Goal: Information Seeking & Learning: Find specific page/section

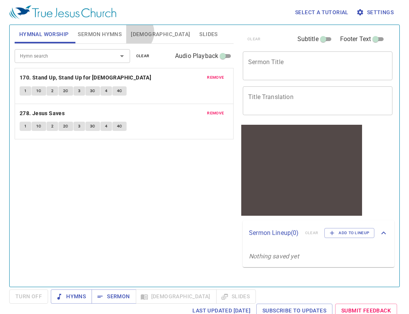
click at [132, 33] on span "[DEMOGRAPHIC_DATA]" at bounding box center [160, 35] width 59 height 10
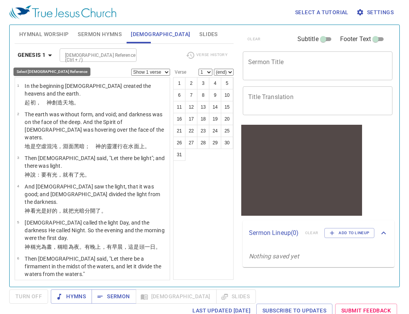
click at [43, 52] on b "Genesis 1" at bounding box center [32, 55] width 28 height 10
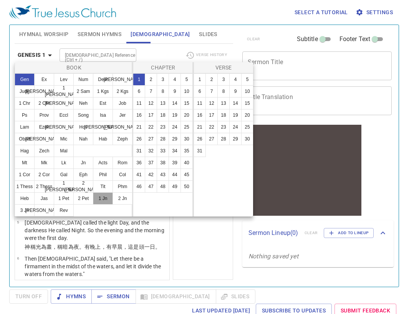
click at [105, 196] on button "1 Jn" at bounding box center [103, 199] width 20 height 12
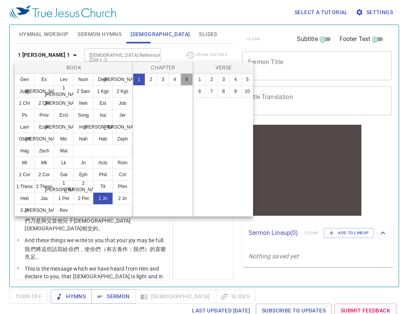
click at [190, 76] on button "5" at bounding box center [187, 79] width 12 height 12
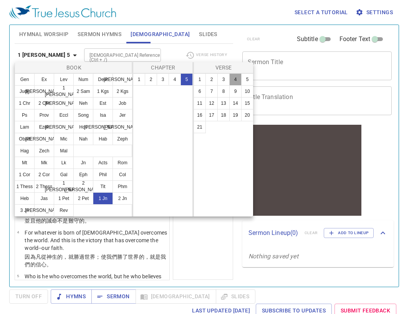
click at [232, 80] on button "4" at bounding box center [236, 79] width 12 height 12
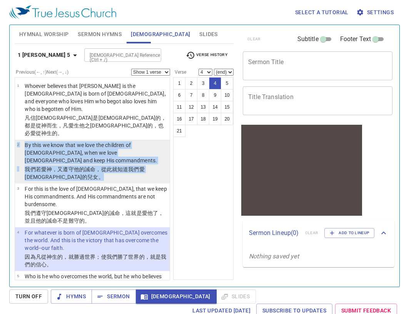
drag, startPoint x: 90, startPoint y: 158, endPoint x: 85, endPoint y: 169, distance: 11.9
click at [91, 160] on li "2 By this we know that we love the children of God, when we love God and keep H…" at bounding box center [92, 162] width 155 height 44
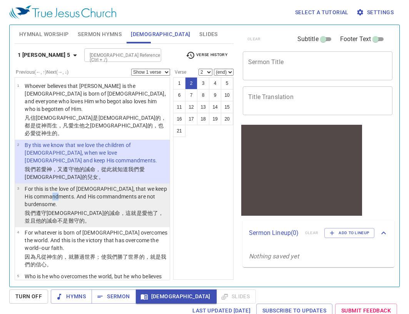
drag, startPoint x: 84, startPoint y: 175, endPoint x: 108, endPoint y: 165, distance: 26.2
click at [89, 185] on p "For this is the love of God, that we keep His commandments. And His commandment…" at bounding box center [96, 196] width 143 height 23
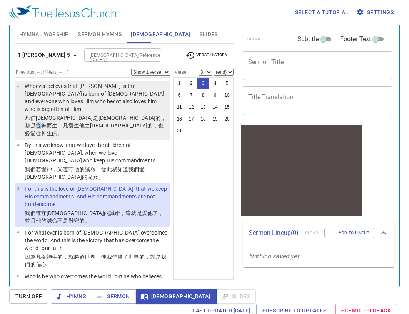
drag, startPoint x: 87, startPoint y: 110, endPoint x: 87, endPoint y: 114, distance: 4.2
click at [88, 115] on wg5547 "的，都是從 神 而生 ，凡 愛 生 他之神 的，也 必愛 從 神生 的。" at bounding box center [95, 126] width 141 height 22
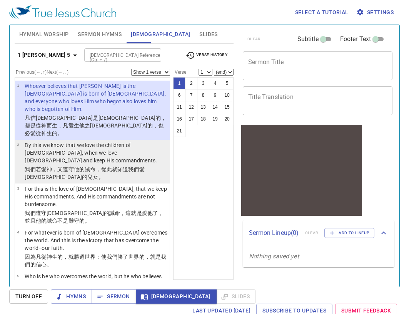
click at [62, 166] on wg2316 "，又 遵守 他的 誡命 ，從 此 就知道 我們愛 神的 兒女 。" at bounding box center [85, 173] width 120 height 14
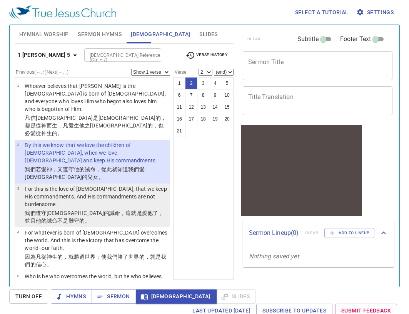
click at [62, 185] on p "For this is the love of God, that we keep His commandments. And His commandment…" at bounding box center [96, 196] width 143 height 23
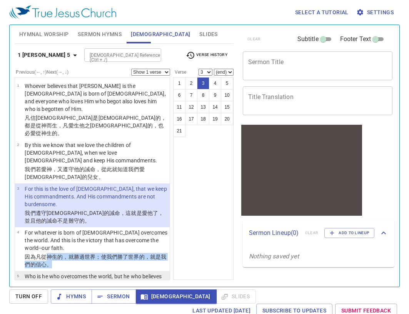
click at [49, 249] on ul "1 Whoever believes that Jesus is the Christ is born of God, and everyone who lo…" at bounding box center [92, 178] width 155 height 203
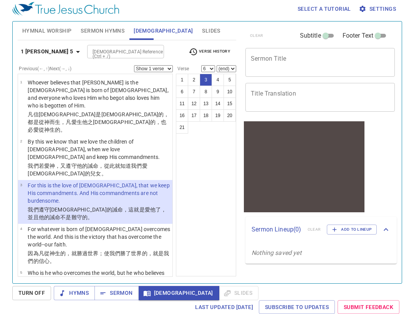
scroll to position [120, 0]
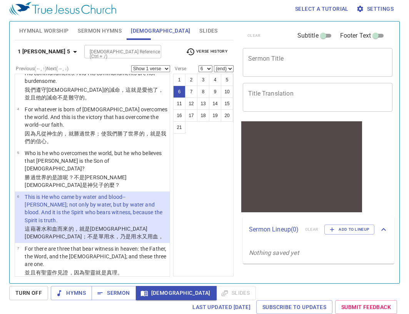
drag, startPoint x: 66, startPoint y: 227, endPoint x: 64, endPoint y: 239, distance: 12.1
click at [65, 235] on ul "1 Whoever believes that Jesus is the Christ is born of God, and everyone who lo…" at bounding box center [92, 175] width 155 height 203
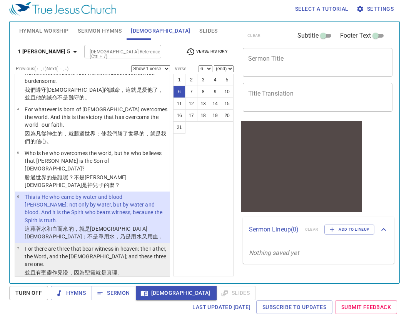
click at [77, 245] on p "For there are three that bear witness in heaven: the Father, the Word, and the …" at bounding box center [96, 256] width 143 height 23
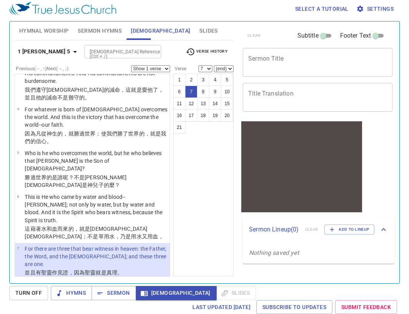
click at [75, 281] on p "And there are three that bear witness on earth: the Spirit, the water, and the …" at bounding box center [96, 288] width 143 height 15
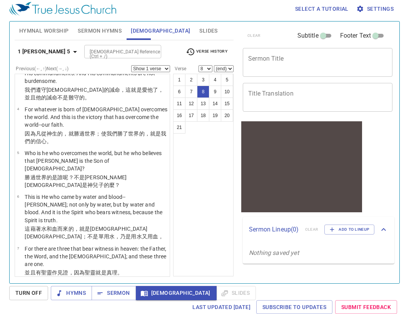
click at [55, 279] on li "8 And there are three that bear witness on earth: the Spirit, the water, and th…" at bounding box center [92, 297] width 155 height 36
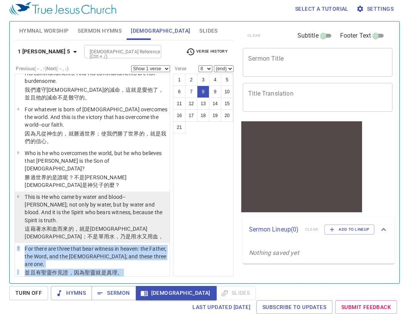
drag, startPoint x: 86, startPoint y: 265, endPoint x: 113, endPoint y: 190, distance: 79.8
click at [113, 190] on ul "1 Whoever believes that Jesus is the Christ is born of God, and everyone who lo…" at bounding box center [92, 175] width 155 height 203
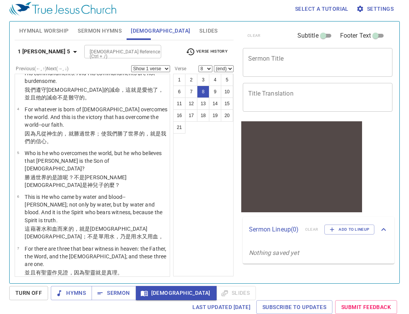
drag, startPoint x: 171, startPoint y: 216, endPoint x: 177, endPoint y: 225, distance: 10.9
click at [172, 218] on div "Previous (←, ↑) Next (→, ↓) Show 1 verse Show 2 verses Show 3 verses Show 4 ver…" at bounding box center [124, 166] width 219 height 203
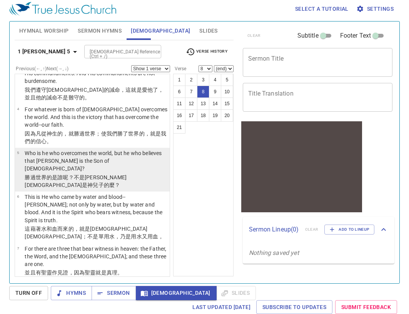
drag, startPoint x: 158, startPoint y: 115, endPoint x: 153, endPoint y: 126, distance: 12.9
click at [153, 126] on ul "1 Whoever believes that Jesus is the Christ is born of God, and everyone who lo…" at bounding box center [92, 175] width 155 height 203
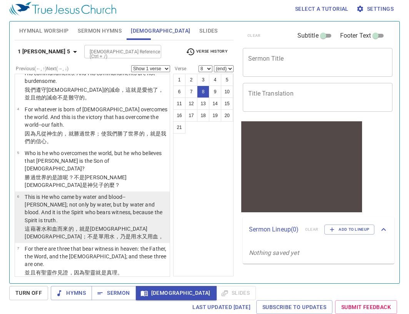
drag, startPoint x: 86, startPoint y: 167, endPoint x: 80, endPoint y: 173, distance: 9.2
click at [83, 193] on p "This is He who came by water and blood--Jesus Christ; not only by water, but by…" at bounding box center [96, 208] width 143 height 31
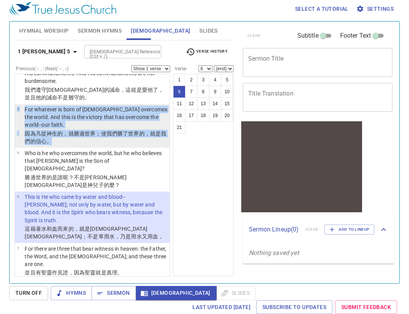
click at [96, 125] on ul "1 Whoever believes that Jesus is the Christ is born of God, and everyone who lo…" at bounding box center [92, 175] width 155 height 203
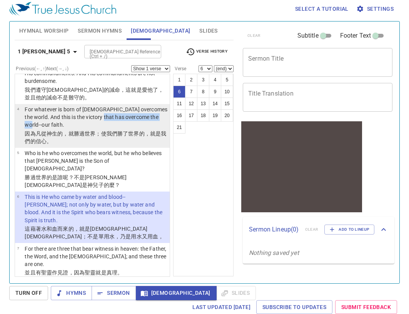
click at [106, 106] on p "For whatever is born of God overcomes the world. And this is the victory that h…" at bounding box center [96, 117] width 143 height 23
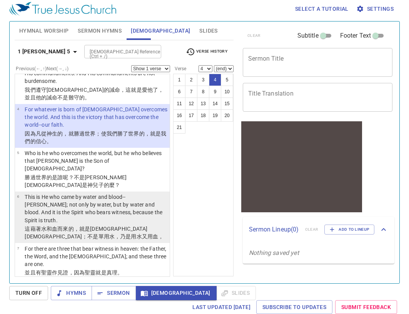
drag, startPoint x: 62, startPoint y: 158, endPoint x: 61, endPoint y: 162, distance: 4.2
click at [62, 193] on p "This is He who came by water and blood--Jesus Christ; not only by water, but by…" at bounding box center [96, 208] width 143 height 31
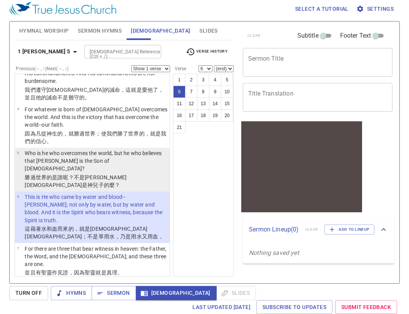
click at [113, 150] on p "Who is he who overcomes the world, but he who believes that Jesus is the Son of…" at bounding box center [96, 161] width 143 height 23
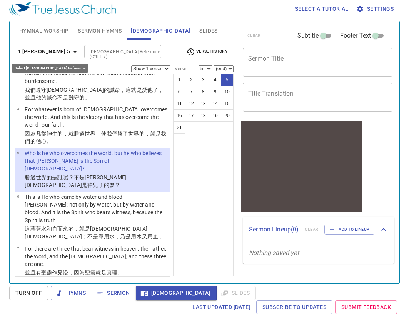
drag, startPoint x: 34, startPoint y: 48, endPoint x: 35, endPoint y: 53, distance: 5.1
click at [35, 53] on b "1 John 5" at bounding box center [44, 52] width 53 height 10
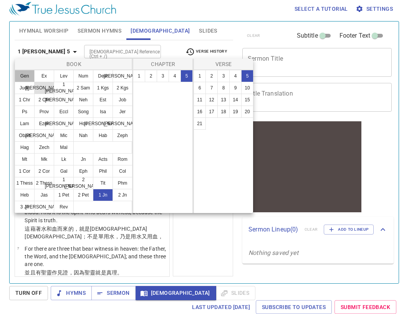
drag, startPoint x: 26, startPoint y: 78, endPoint x: 52, endPoint y: 89, distance: 28.8
click at [27, 79] on button "Gen" at bounding box center [25, 76] width 20 height 12
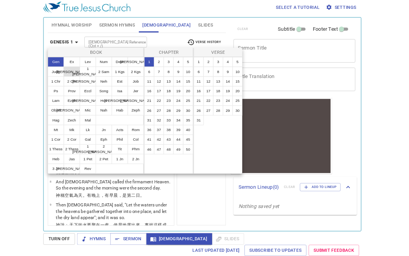
scroll to position [0, 0]
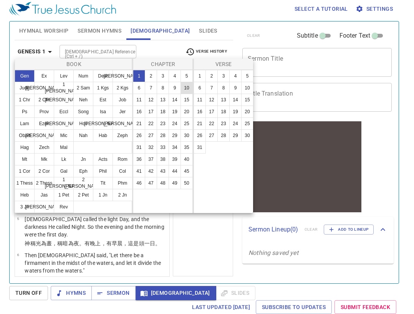
drag, startPoint x: 200, startPoint y: 75, endPoint x: 193, endPoint y: 84, distance: 11.5
click at [200, 77] on button "1" at bounding box center [200, 76] width 12 height 12
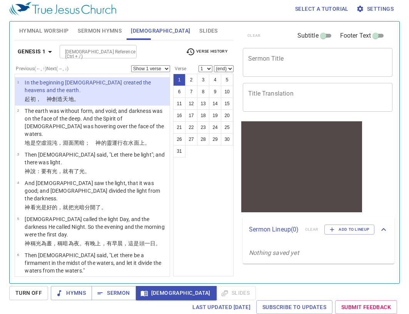
click at [298, 183] on div at bounding box center [301, 159] width 121 height 59
click at [110, 289] on span "Sermon" at bounding box center [114, 294] width 32 height 10
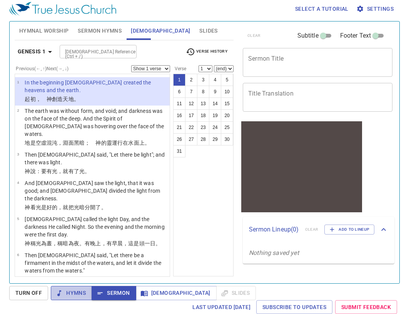
click at [78, 290] on span "Hymns" at bounding box center [71, 294] width 29 height 10
click at [158, 294] on span "[DEMOGRAPHIC_DATA]" at bounding box center [176, 294] width 68 height 10
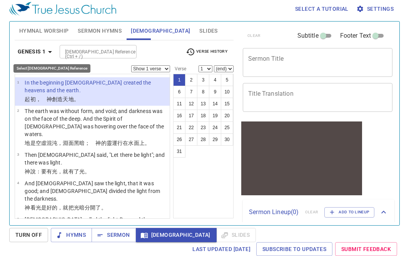
drag, startPoint x: 40, startPoint y: 47, endPoint x: 39, endPoint y: 52, distance: 5.1
click at [39, 52] on b "Genesis 1" at bounding box center [32, 52] width 28 height 10
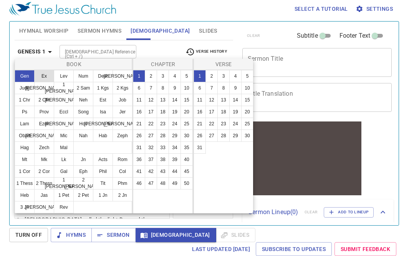
click at [46, 75] on button "Ex" at bounding box center [44, 76] width 20 height 12
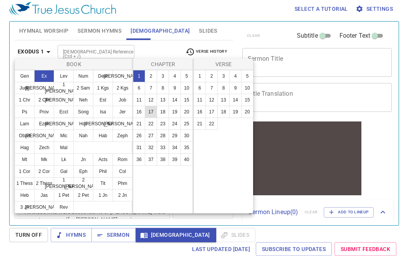
click at [153, 111] on button "17" at bounding box center [151, 112] width 12 height 12
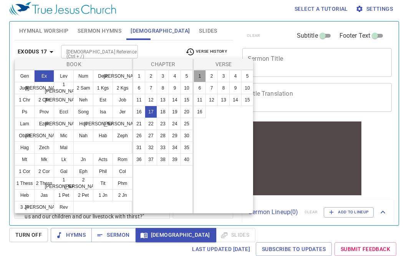
click at [202, 72] on button "1" at bounding box center [200, 76] width 12 height 12
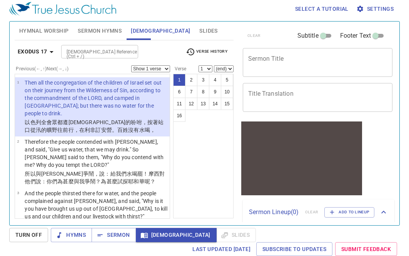
click at [37, 47] on button "Exodus 17" at bounding box center [37, 52] width 45 height 14
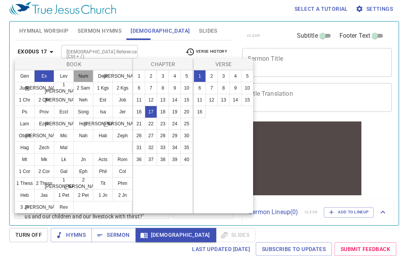
click at [85, 74] on button "Num" at bounding box center [83, 76] width 20 height 12
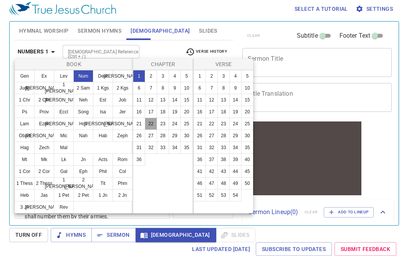
click at [153, 123] on button "22" at bounding box center [151, 124] width 12 height 12
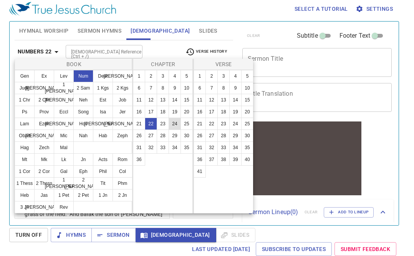
click at [169, 126] on ul "1 2 3 4 5 6 7 8 9 10 11 12 13 14 15 16 17 18 19 20 21 22 23 24 25 26 27 28 29 3…" at bounding box center [163, 117] width 60 height 95
click at [162, 121] on button "23" at bounding box center [163, 124] width 12 height 12
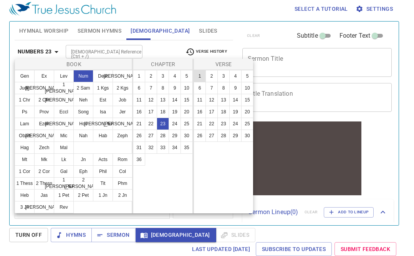
click at [201, 77] on button "1" at bounding box center [200, 76] width 12 height 12
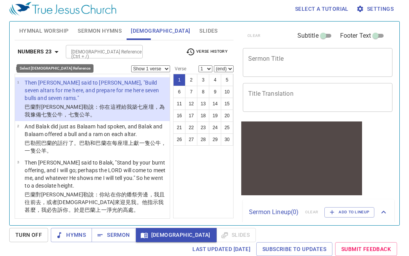
click at [55, 47] on icon "button" at bounding box center [56, 51] width 9 height 9
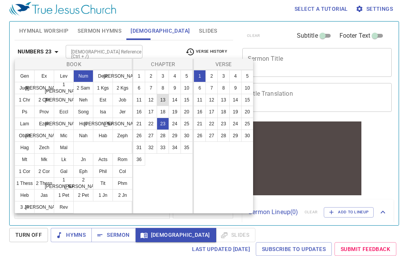
click at [168, 101] on button "13" at bounding box center [163, 100] width 12 height 12
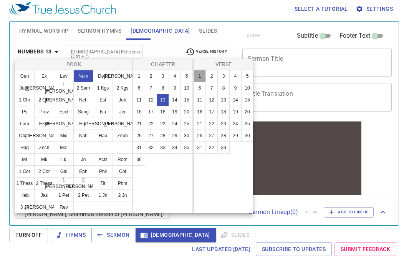
drag, startPoint x: 201, startPoint y: 79, endPoint x: 204, endPoint y: 76, distance: 4.6
click at [204, 76] on button "1" at bounding box center [200, 76] width 12 height 12
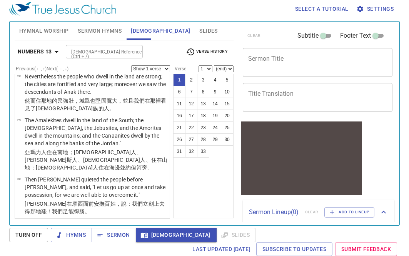
scroll to position [1063, 0]
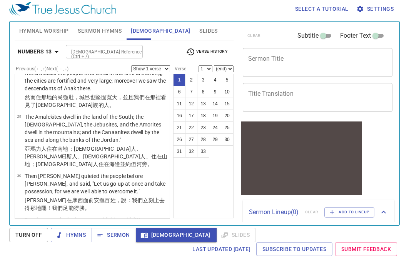
click at [156, 66] on select "Show 1 verse Show 2 verses Show 3 verses Show 4 verses Show 5 verses" at bounding box center [150, 68] width 39 height 7
click at [158, 58] on div "Numbers 13 Bible Reference (Ctrl + /) Bible Reference (Ctrl + /) Verse History" at bounding box center [124, 54] width 219 height 21
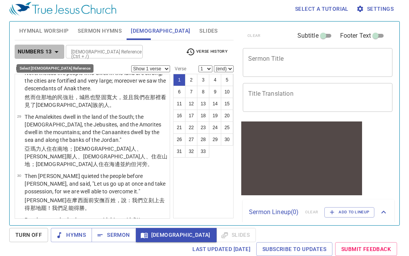
click at [43, 53] on b "Numbers 13" at bounding box center [35, 52] width 34 height 10
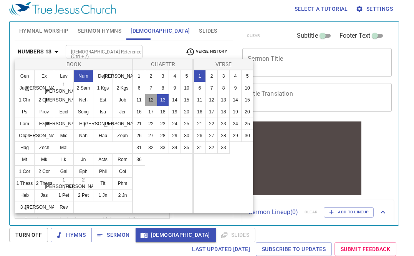
click at [154, 100] on button "12" at bounding box center [151, 100] width 12 height 12
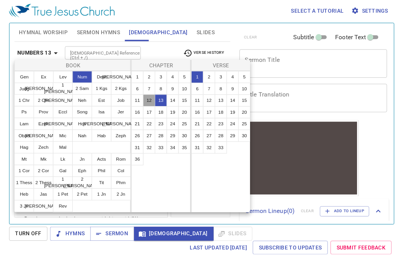
scroll to position [0, 0]
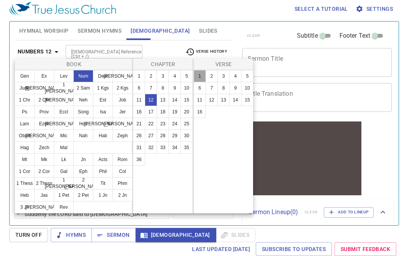
click at [198, 81] on button "1" at bounding box center [200, 76] width 12 height 12
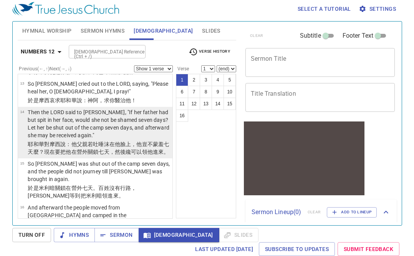
scroll to position [496, 0]
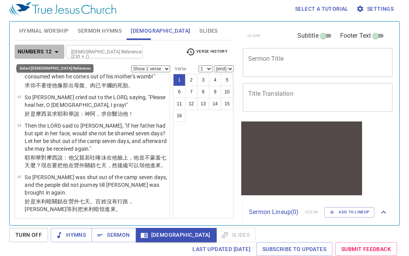
click at [52, 51] on icon "button" at bounding box center [56, 51] width 9 height 9
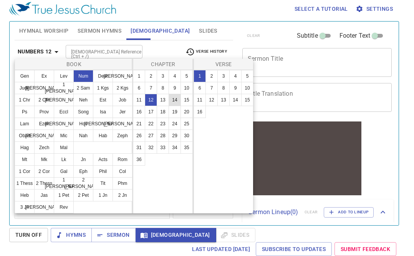
click at [173, 102] on button "14" at bounding box center [175, 100] width 12 height 12
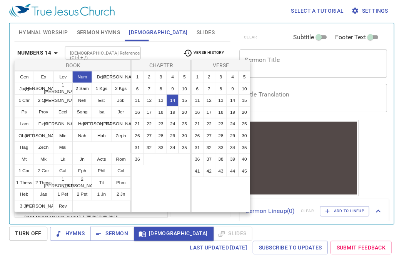
scroll to position [0, 0]
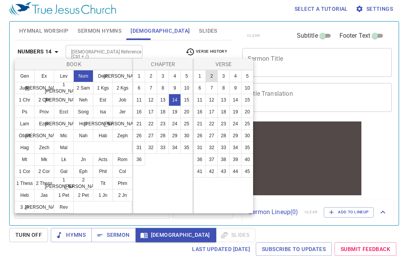
click at [206, 76] on ul "1 2 3 4 5 6 7 8 9 10 11 12 13 14 15 16 17 18 19 20 21 22 23 24 25 26 27 28 29 3…" at bounding box center [224, 123] width 60 height 107
click at [203, 74] on button "1" at bounding box center [200, 76] width 12 height 12
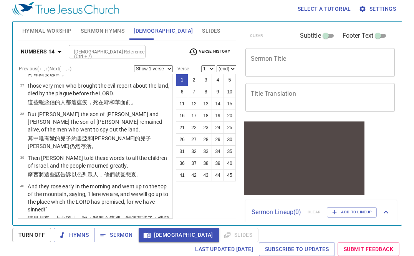
scroll to position [1570, 0]
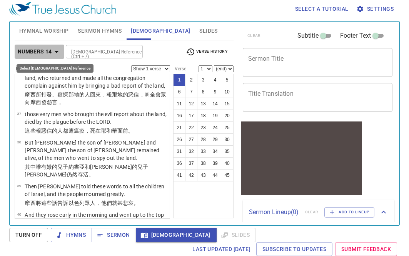
click at [51, 48] on button "Numbers 14" at bounding box center [40, 52] width 50 height 14
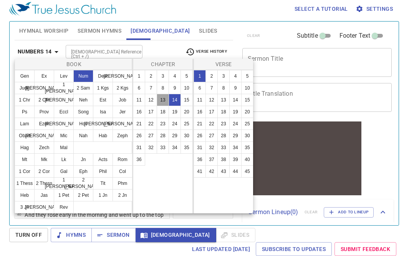
click at [164, 100] on button "13" at bounding box center [163, 100] width 12 height 12
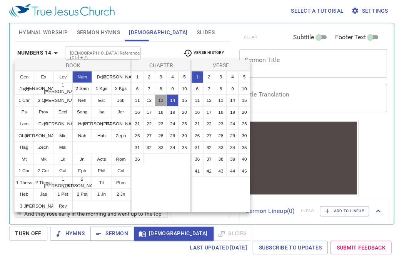
scroll to position [0, 0]
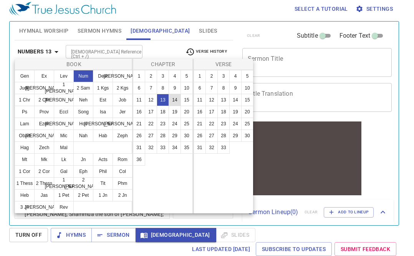
click at [177, 103] on button "14" at bounding box center [175, 100] width 12 height 12
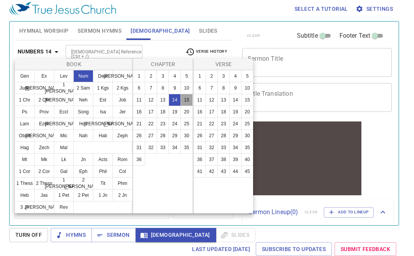
click at [189, 101] on button "15" at bounding box center [187, 100] width 12 height 12
click at [251, 153] on button "35" at bounding box center [247, 147] width 12 height 12
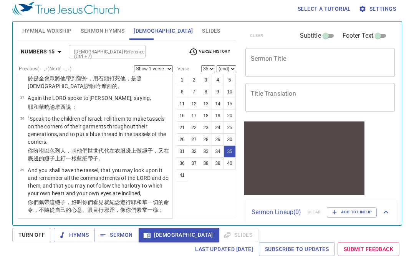
scroll to position [1521, 0]
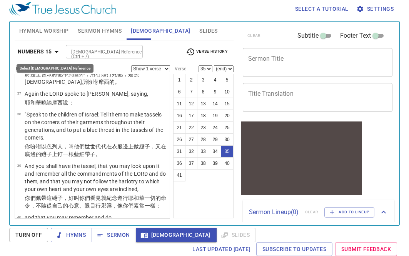
click at [50, 51] on div "Numbers 15 Bible Reference (Ctrl + /) Bible Reference (Ctrl + /) Verse History …" at bounding box center [124, 129] width 219 height 178
click at [49, 52] on b "Numbers 15" at bounding box center [35, 52] width 34 height 10
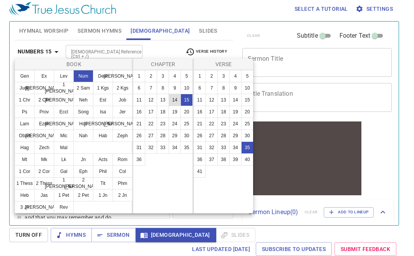
click at [177, 105] on button "14" at bounding box center [175, 100] width 12 height 12
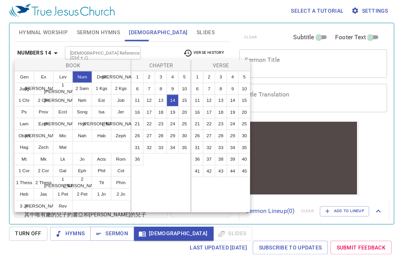
scroll to position [0, 0]
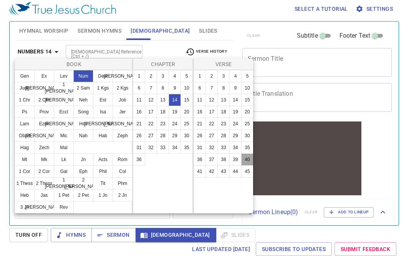
drag, startPoint x: 249, startPoint y: 161, endPoint x: 253, endPoint y: 157, distance: 6.3
click at [249, 161] on button "40" at bounding box center [247, 159] width 12 height 12
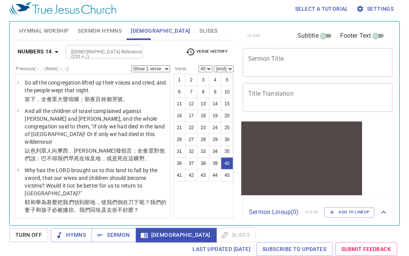
scroll to position [1605, 0]
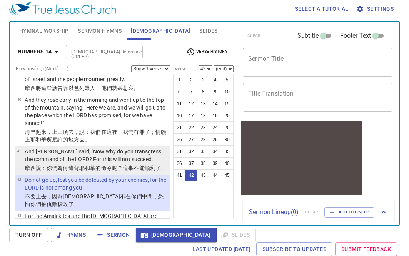
click at [124, 148] on p "And Moses said, "Now why do you transgress the command of the LORD? For this wi…" at bounding box center [96, 155] width 143 height 15
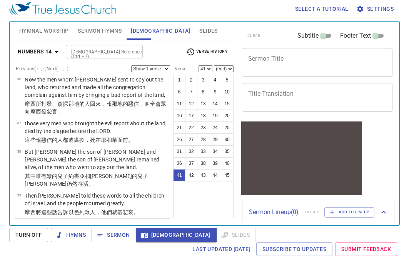
scroll to position [1773, 0]
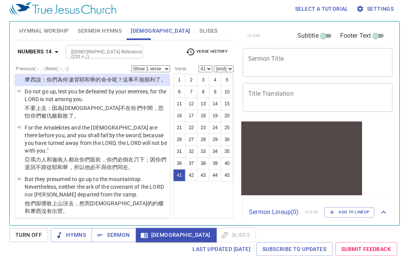
click at [143, 219] on p "Then the Amalekites and the Canaanites who dwelt in that mountain came down and…" at bounding box center [96, 230] width 143 height 23
select select "45"
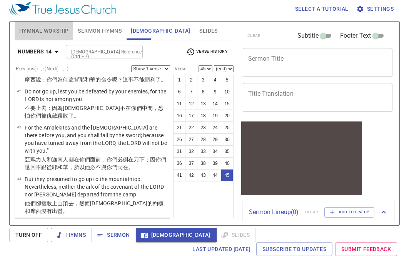
click at [45, 30] on span "Hymnal Worship" at bounding box center [44, 31] width 50 height 10
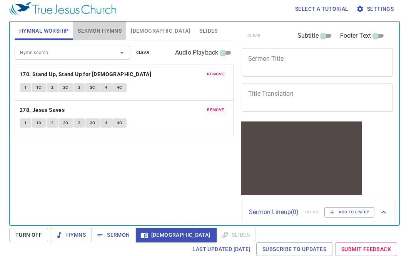
drag, startPoint x: 82, startPoint y: 36, endPoint x: 88, endPoint y: 35, distance: 6.2
click at [84, 37] on button "Sermon Hymns" at bounding box center [99, 31] width 53 height 18
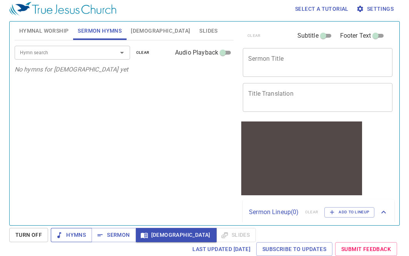
click at [60, 232] on icon "button" at bounding box center [59, 235] width 8 height 8
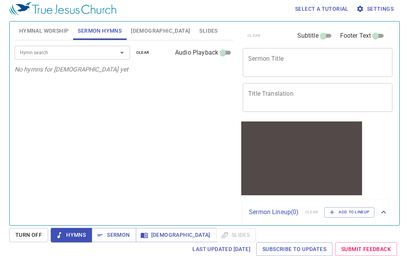
click at [56, 31] on span "Hymnal Worship" at bounding box center [44, 31] width 50 height 10
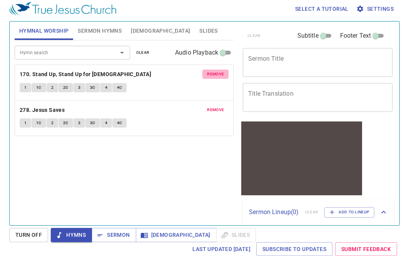
click at [213, 70] on button "remove" at bounding box center [215, 74] width 26 height 9
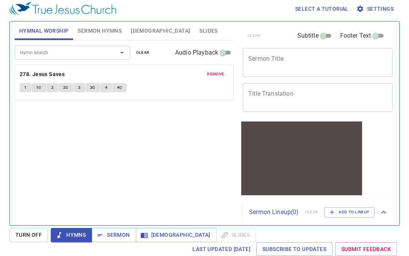
click at [213, 75] on span "remove" at bounding box center [215, 74] width 17 height 7
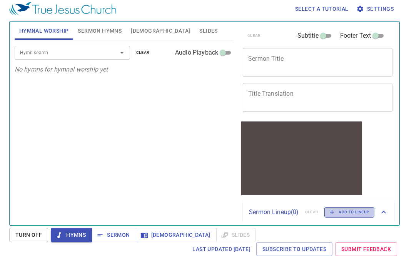
click at [331, 216] on span "Add to Lineup" at bounding box center [349, 212] width 40 height 7
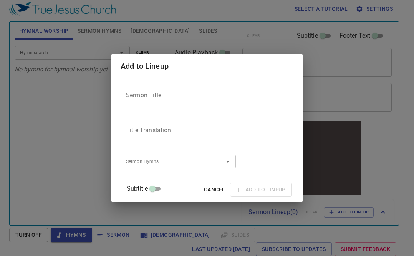
drag, startPoint x: 200, startPoint y: 191, endPoint x: 206, endPoint y: 185, distance: 8.8
click at [204, 187] on span "Cancel" at bounding box center [214, 190] width 21 height 10
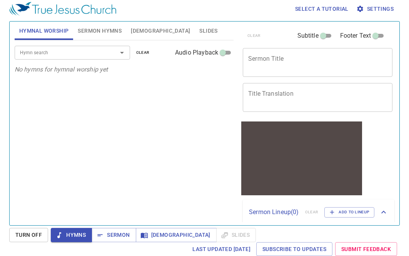
drag, startPoint x: 87, startPoint y: 53, endPoint x: 93, endPoint y: 59, distance: 8.7
click at [93, 59] on div "Hymn search" at bounding box center [72, 52] width 115 height 13
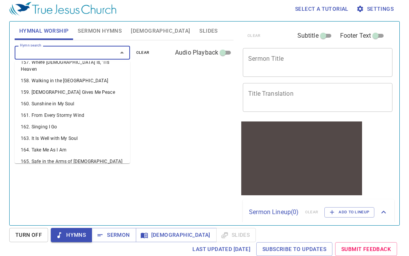
scroll to position [1919, 0]
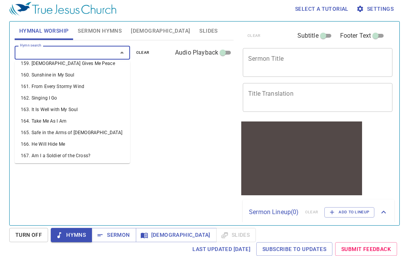
click at [56, 233] on li "173. The Banner of the Cross" at bounding box center [72, 239] width 115 height 12
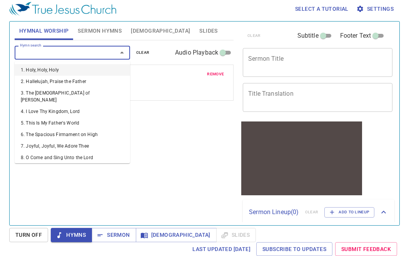
click at [62, 53] on input "Hymn search" at bounding box center [61, 52] width 88 height 9
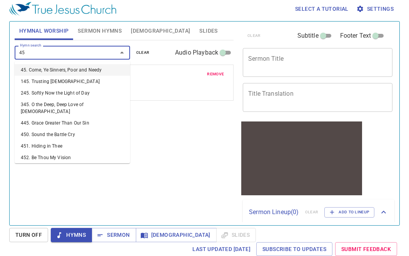
type input "450"
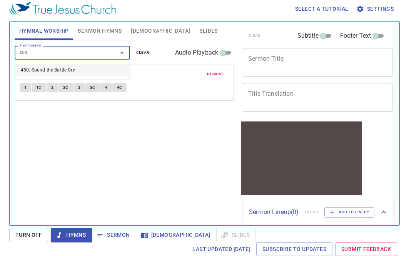
click at [115, 69] on li "450. Sound the Battle Cry" at bounding box center [72, 70] width 115 height 12
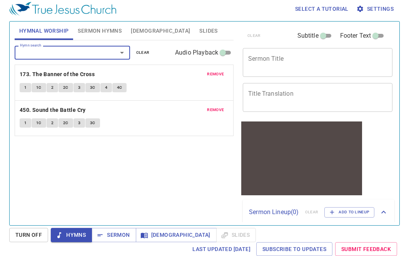
click at [214, 75] on span "remove" at bounding box center [215, 74] width 17 height 7
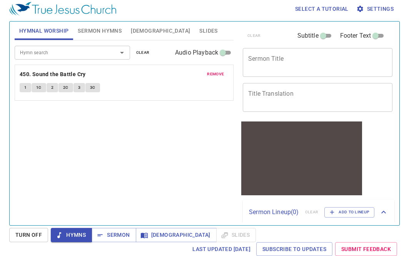
click at [214, 75] on span "remove" at bounding box center [215, 74] width 17 height 7
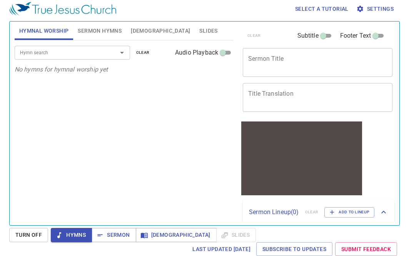
drag, startPoint x: 45, startPoint y: 57, endPoint x: 49, endPoint y: 58, distance: 3.9
click at [46, 58] on div "Hymn search" at bounding box center [72, 52] width 115 height 13
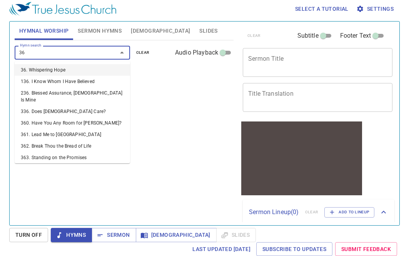
type input "366"
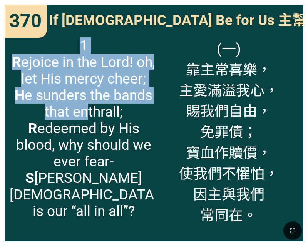
drag, startPoint x: 2, startPoint y: 116, endPoint x: 84, endPoint y: 126, distance: 83.2
click at [84, 126] on div "370 370 If God Be for Us 主幫助我們 If God Be for Us 主幫助我們 1 R ejoice in the Lord! o…" at bounding box center [154, 123] width 308 height 246
click at [84, 126] on span "1 R ejoice in the Lord! oh, let His mercy cheer; H e sunders the bands that ent…" at bounding box center [84, 128] width 148 height 182
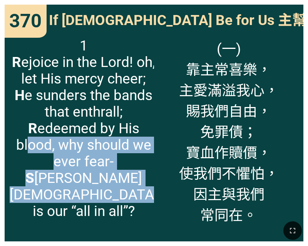
drag, startPoint x: 26, startPoint y: 166, endPoint x: 112, endPoint y: 211, distance: 97.0
click at [112, 211] on span "1 R ejoice in the Lord! oh, let His mercy cheer; H e sunders the bands that ent…" at bounding box center [84, 128] width 148 height 182
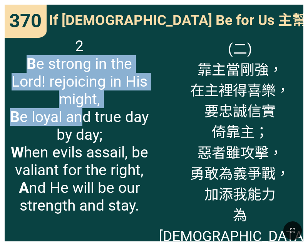
drag, startPoint x: 22, startPoint y: 71, endPoint x: 80, endPoint y: 114, distance: 72.2
click at [80, 115] on span "2 B e strong in the Lord! rejoicing in His might, B e loyal and true day by day…" at bounding box center [79, 125] width 139 height 177
drag, startPoint x: 80, startPoint y: 114, endPoint x: 75, endPoint y: 113, distance: 4.8
click at [79, 114] on span "2 B e strong in the Lord! rejoicing in His might, B e loyal and true day by day…" at bounding box center [79, 125] width 139 height 177
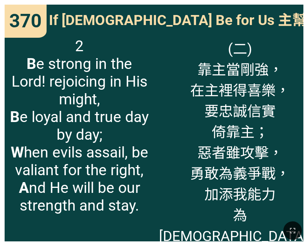
click at [39, 141] on span "2 B e strong in the Lord! rejoicing in His might, B e loyal and true day by day…" at bounding box center [79, 125] width 139 height 177
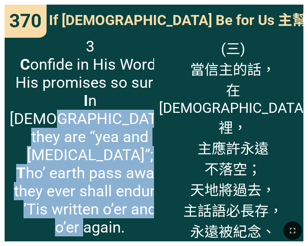
drag, startPoint x: 70, startPoint y: 118, endPoint x: 103, endPoint y: 206, distance: 93.7
click at [103, 206] on span "3 C onfide in His Word- His promises so sure; I n Christ they are “yea and amen…" at bounding box center [90, 136] width 161 height 199
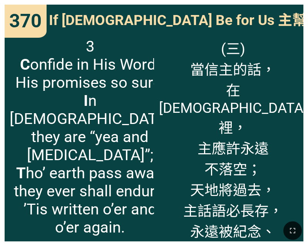
drag, startPoint x: 153, startPoint y: 167, endPoint x: 156, endPoint y: 173, distance: 6.9
click at [156, 173] on div "If God Be for Us 主幫助我們 If God Be for Us 主幫助我們 3 C onfide in His Word- His promi…" at bounding box center [154, 123] width 298 height 236
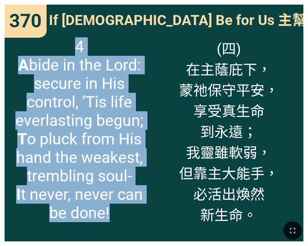
click at [112, 98] on span "4 A bide in the Lord: secure in His control, ’Tis life everlasting begun; T o p…" at bounding box center [79, 129] width 139 height 185
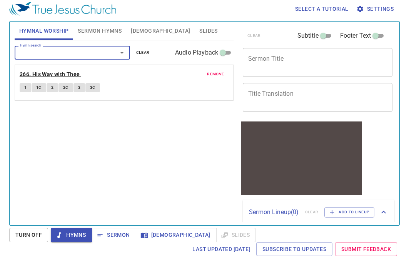
scroll to position [3, 0]
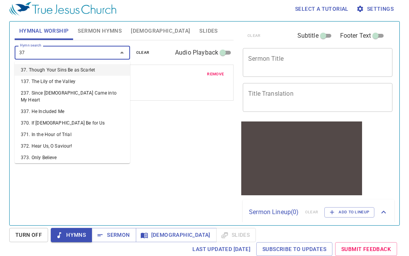
type input "370"
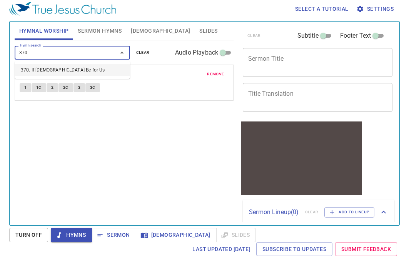
drag, startPoint x: 61, startPoint y: 70, endPoint x: 60, endPoint y: 63, distance: 7.0
click at [60, 65] on li "370. If [DEMOGRAPHIC_DATA] Be for Us" at bounding box center [72, 70] width 115 height 12
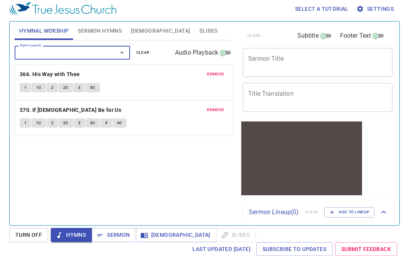
click at [128, 147] on div "Hymn search Hymn search clear Audio Playback remove 366. His Way with Thee 1 1C…" at bounding box center [124, 129] width 219 height 178
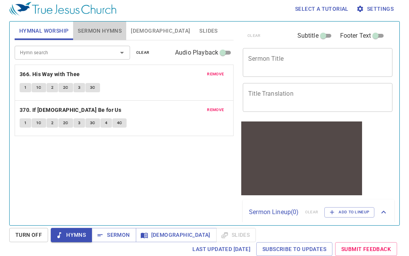
drag, startPoint x: 88, startPoint y: 30, endPoint x: 80, endPoint y: 32, distance: 7.9
click at [86, 31] on span "Sermon Hymns" at bounding box center [100, 31] width 44 height 10
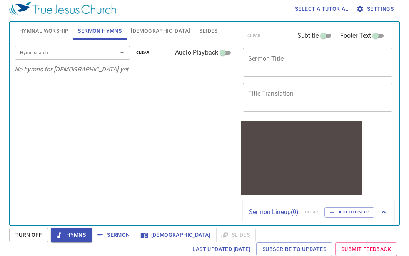
click at [54, 25] on button "Hymnal Worship" at bounding box center [44, 31] width 59 height 18
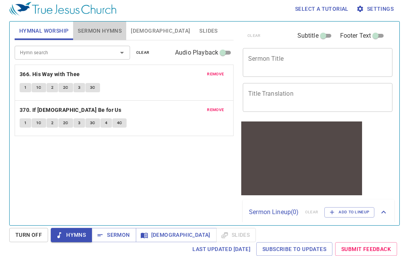
click at [75, 33] on button "Sermon Hymns" at bounding box center [99, 31] width 53 height 18
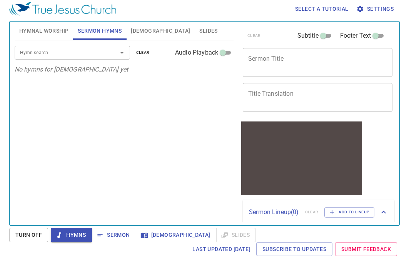
drag, startPoint x: 46, startPoint y: 27, endPoint x: 64, endPoint y: 31, distance: 18.6
click at [48, 27] on span "Hymnal Worship" at bounding box center [44, 31] width 50 height 10
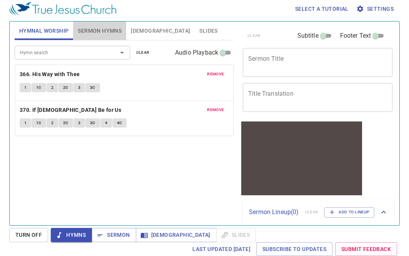
drag, startPoint x: 89, startPoint y: 36, endPoint x: 70, endPoint y: 38, distance: 19.7
click at [82, 38] on button "Sermon Hymns" at bounding box center [99, 31] width 53 height 18
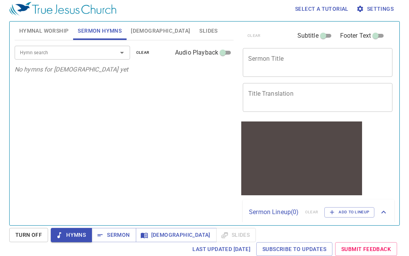
drag, startPoint x: 65, startPoint y: 38, endPoint x: 83, endPoint y: 39, distance: 18.1
click at [67, 38] on div "Hymnal Worship Sermon Hymns Bible Slides" at bounding box center [124, 31] width 219 height 18
drag, startPoint x: 83, startPoint y: 39, endPoint x: 72, endPoint y: 35, distance: 12.2
click at [82, 39] on span at bounding box center [99, 39] width 53 height 2
click at [62, 29] on span "Hymnal Worship" at bounding box center [44, 31] width 50 height 10
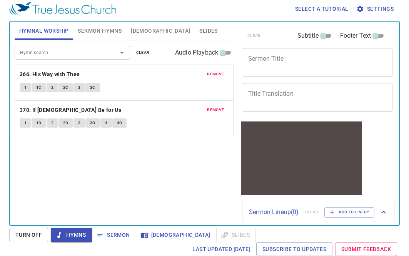
click at [26, 87] on span "1" at bounding box center [25, 87] width 2 height 7
drag, startPoint x: 124, startPoint y: 232, endPoint x: 120, endPoint y: 225, distance: 7.8
click at [120, 225] on div "Select a tutorial Settings Hymnal Worship Sermon Hymns Bible Slides Hymn search…" at bounding box center [204, 125] width 409 height 256
click at [151, 234] on span "[DEMOGRAPHIC_DATA]" at bounding box center [176, 235] width 68 height 10
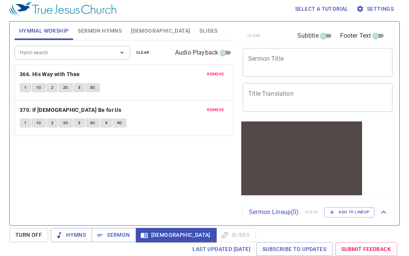
drag, startPoint x: 101, startPoint y: 30, endPoint x: 106, endPoint y: 34, distance: 6.5
click at [104, 32] on span "Sermon Hymns" at bounding box center [100, 31] width 44 height 10
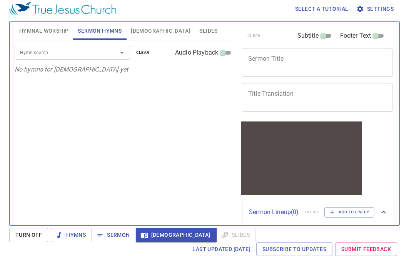
click at [141, 31] on span "[DEMOGRAPHIC_DATA]" at bounding box center [160, 31] width 59 height 10
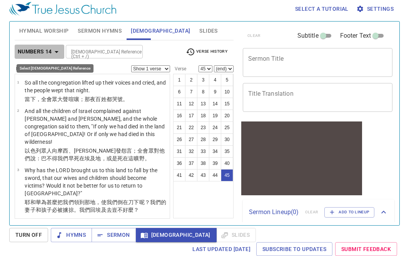
click at [50, 48] on b "Numbers 14" at bounding box center [35, 52] width 34 height 10
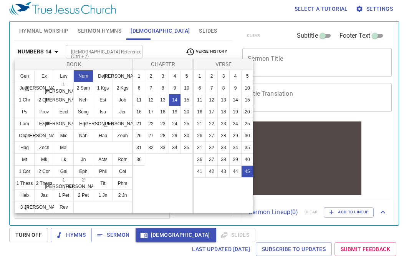
click at [43, 50] on div at bounding box center [207, 128] width 414 height 256
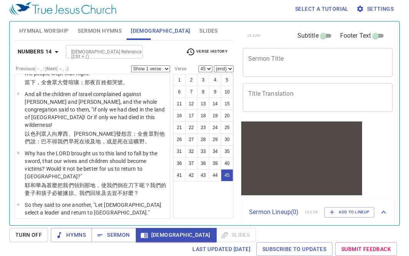
scroll to position [0, 0]
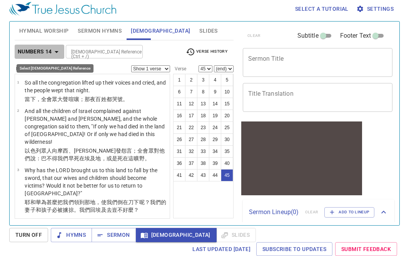
click at [50, 45] on button "Numbers 14" at bounding box center [40, 52] width 50 height 14
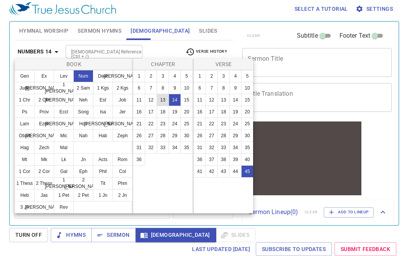
drag, startPoint x: 163, startPoint y: 100, endPoint x: 168, endPoint y: 95, distance: 7.1
click at [163, 99] on button "13" at bounding box center [163, 100] width 12 height 12
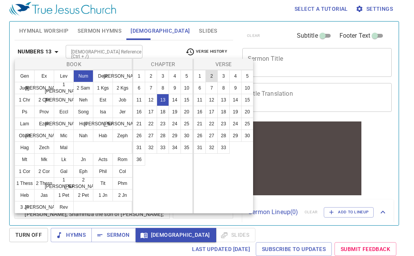
click at [205, 75] on button "1" at bounding box center [200, 76] width 12 height 12
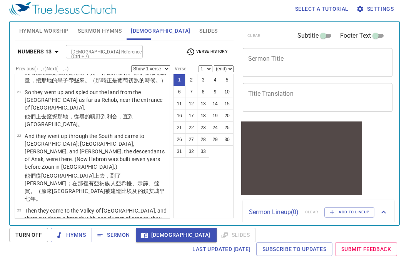
scroll to position [672, 0]
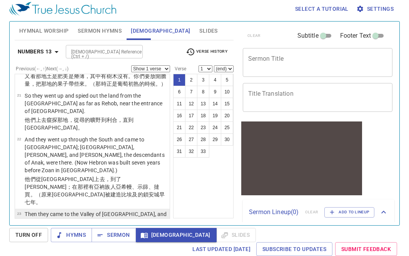
drag, startPoint x: 120, startPoint y: 90, endPoint x: 130, endPoint y: 89, distance: 9.3
click at [123, 210] on p "Then they came to the Valley of Eshcol, and there cut down a branch with one cl…" at bounding box center [96, 225] width 143 height 31
select select "23"
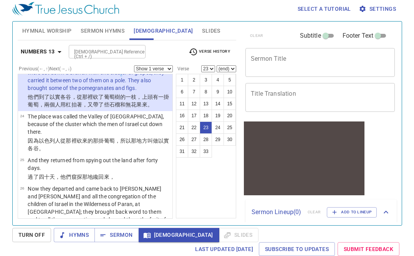
scroll to position [832, 0]
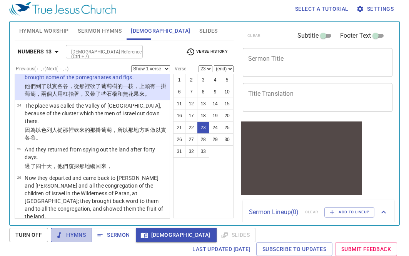
click at [76, 233] on span "Hymns" at bounding box center [71, 235] width 29 height 10
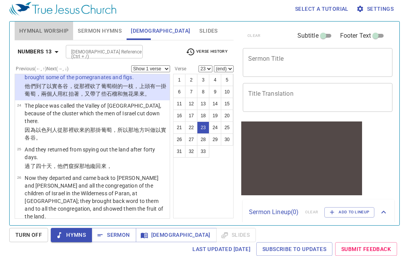
drag, startPoint x: 50, startPoint y: 30, endPoint x: 52, endPoint y: 37, distance: 6.7
click at [50, 33] on span "Hymnal Worship" at bounding box center [44, 31] width 50 height 10
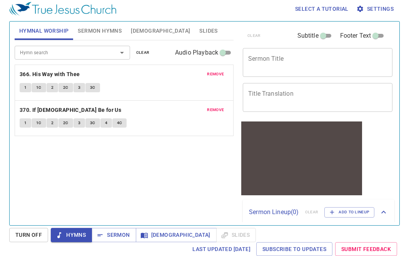
click at [101, 32] on span "Sermon Hymns" at bounding box center [100, 31] width 44 height 10
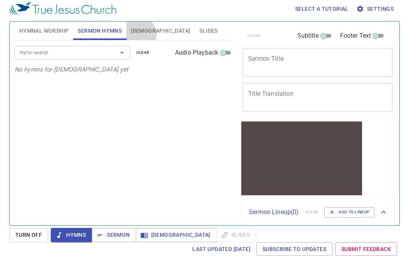
click at [138, 35] on span "[DEMOGRAPHIC_DATA]" at bounding box center [160, 31] width 59 height 10
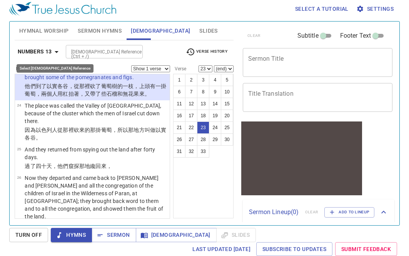
click at [42, 46] on button "Numbers 13" at bounding box center [40, 52] width 50 height 14
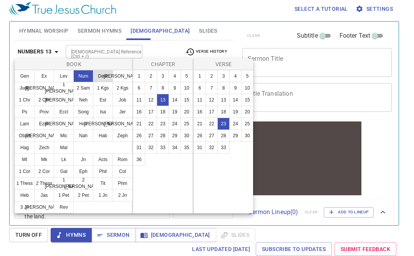
click at [100, 77] on button "Deut" at bounding box center [103, 76] width 20 height 12
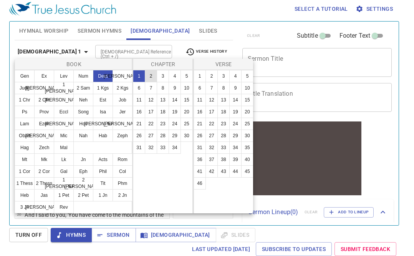
scroll to position [0, 0]
click at [186, 74] on button "5" at bounding box center [187, 76] width 12 height 12
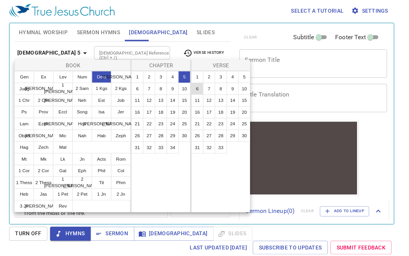
scroll to position [3, 0]
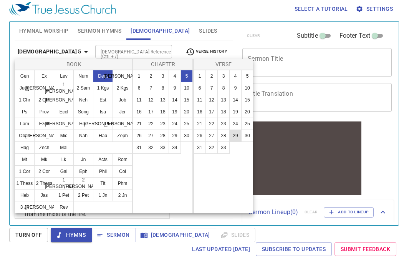
click at [233, 135] on button "29" at bounding box center [236, 136] width 12 height 12
select select "29"
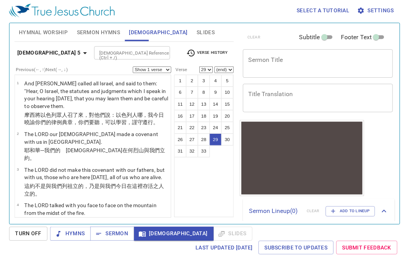
scroll to position [1150, 0]
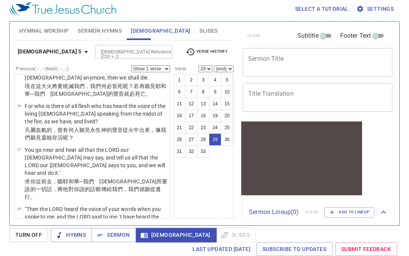
click at [58, 27] on span "Hymnal Worship" at bounding box center [44, 31] width 50 height 10
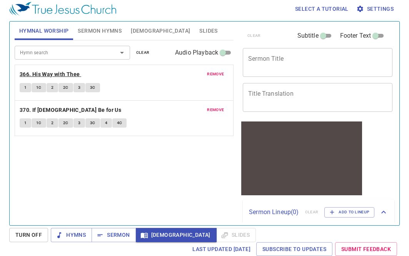
click at [63, 73] on b "366. His Way with Thee" at bounding box center [50, 75] width 60 height 10
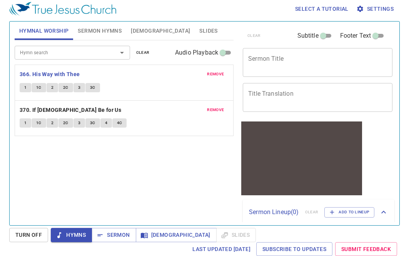
click at [136, 32] on span "[DEMOGRAPHIC_DATA]" at bounding box center [160, 31] width 59 height 10
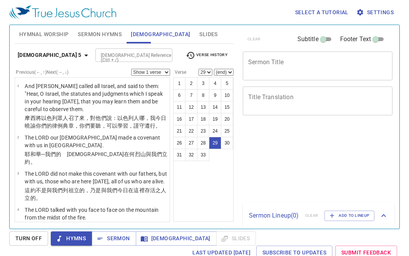
select select "29"
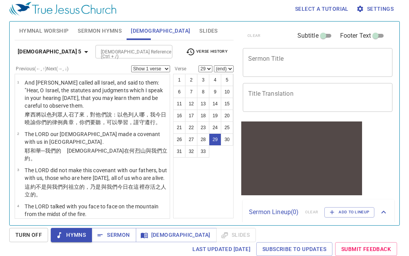
scroll to position [1150, 0]
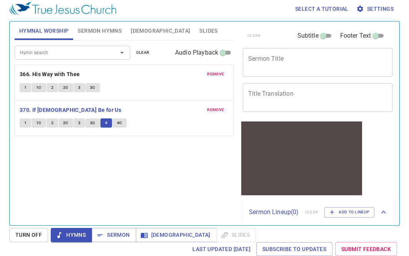
scroll to position [3, 0]
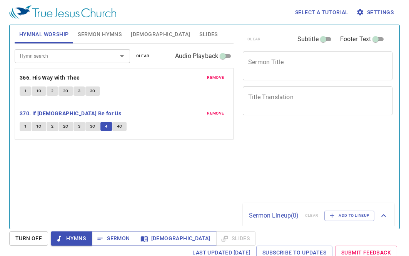
scroll to position [3, 0]
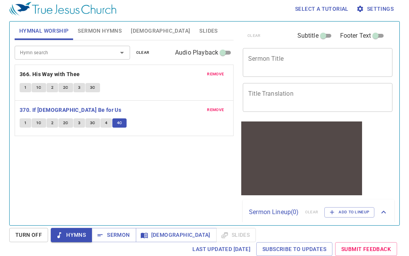
scroll to position [3, 0]
